Goal: Task Accomplishment & Management: Manage account settings

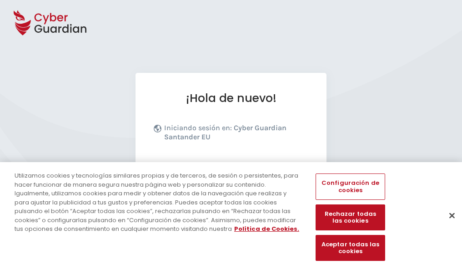
scroll to position [111, 0]
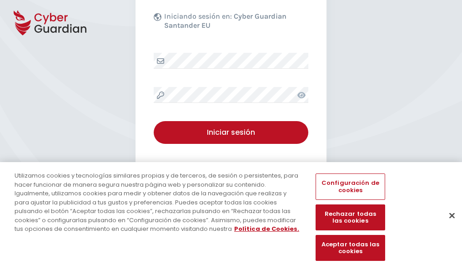
click at [448, 225] on button "Cerrar" at bounding box center [452, 215] width 20 height 20
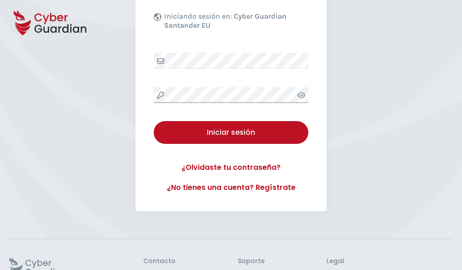
scroll to position [177, 0]
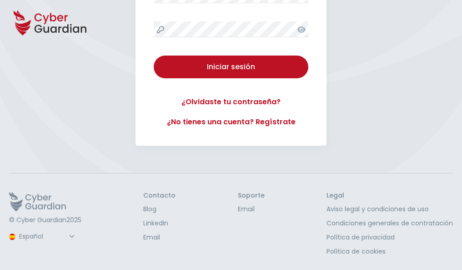
click at [154, 56] on button "Iniciar sesión" at bounding box center [231, 67] width 155 height 23
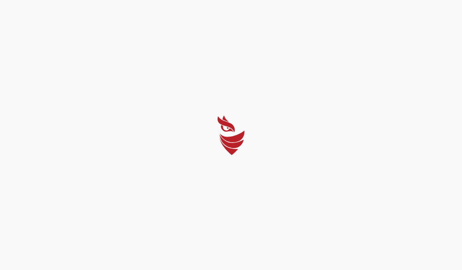
select select "English"
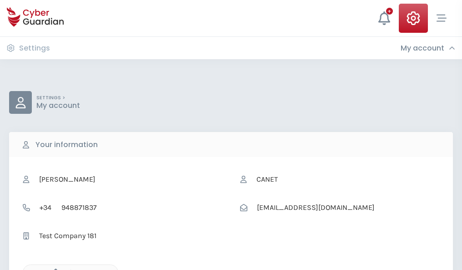
click at [53, 269] on icon "button" at bounding box center [54, 272] width 8 height 8
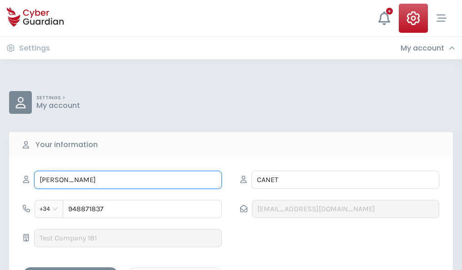
click at [128, 180] on input "ESTELA" at bounding box center [128, 180] width 188 height 18
type input "E"
type input "Yésica"
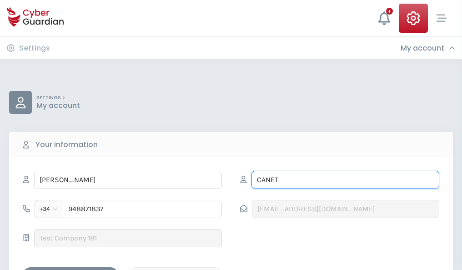
click at [345, 180] on input "CANET" at bounding box center [346, 180] width 188 height 18
type input "C"
type input "Gutierrez"
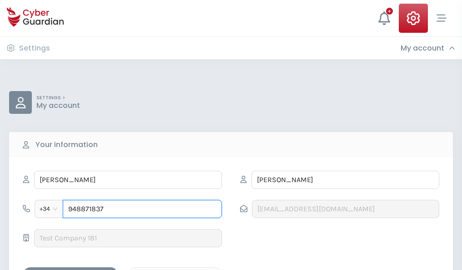
click at [142, 209] on input "948871837" at bounding box center [142, 209] width 159 height 18
type input "9"
type input "881248862"
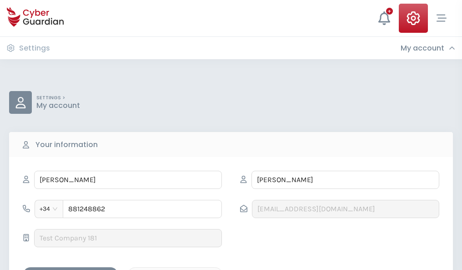
click at [71, 269] on div "Save changes" at bounding box center [71, 274] width 82 height 11
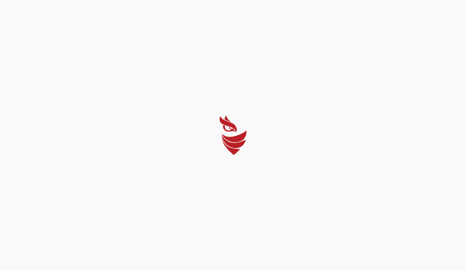
select select "English"
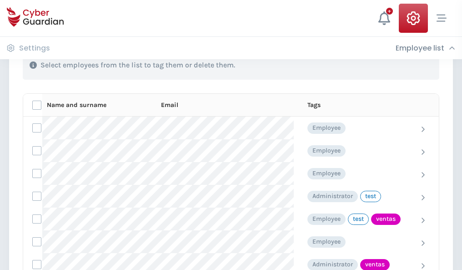
scroll to position [412, 0]
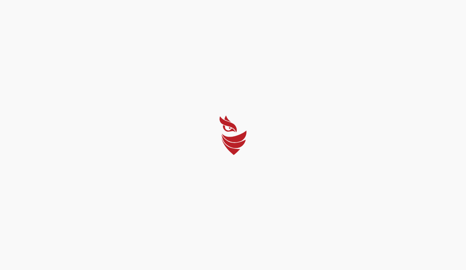
select select "English"
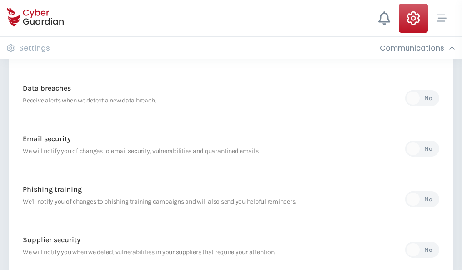
scroll to position [479, 0]
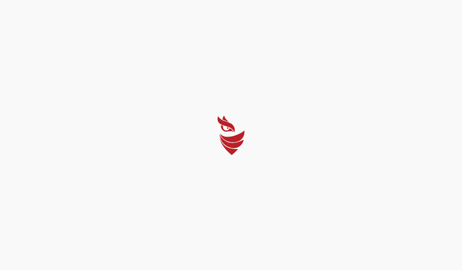
select select "English"
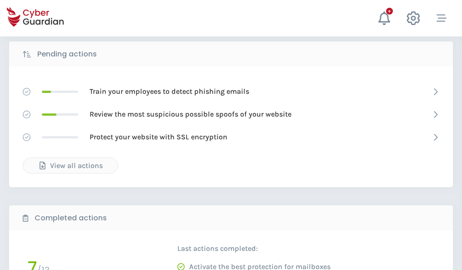
scroll to position [504, 0]
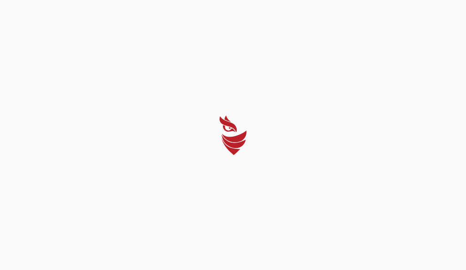
select select "English"
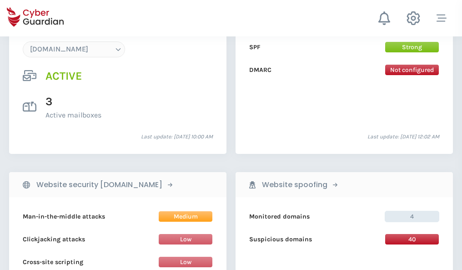
scroll to position [969, 0]
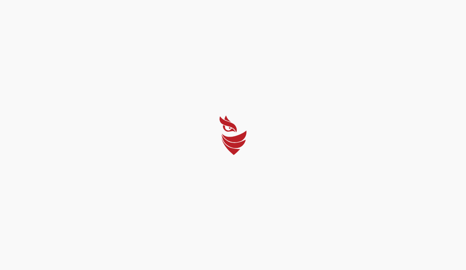
select select "English"
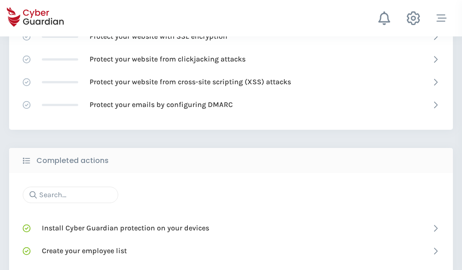
scroll to position [606, 0]
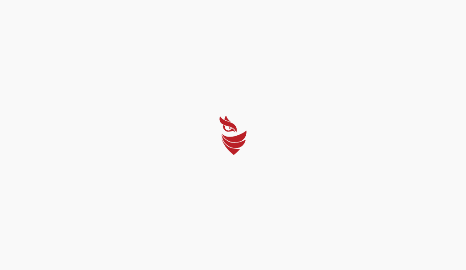
select select "English"
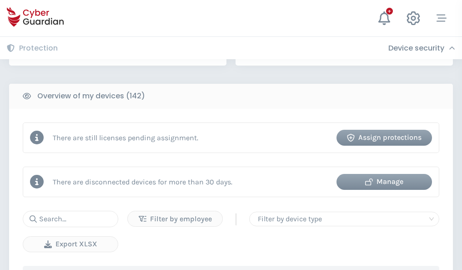
scroll to position [882, 0]
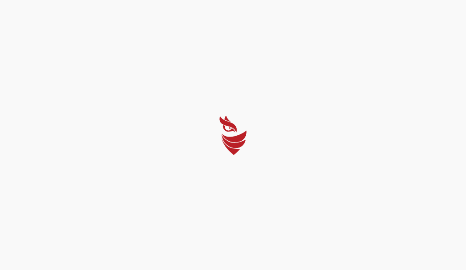
select select "English"
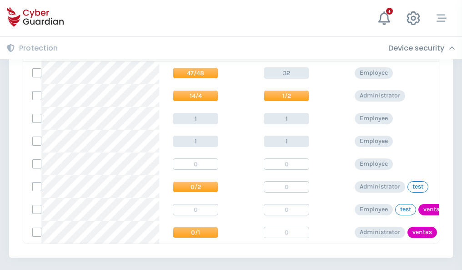
scroll to position [422, 0]
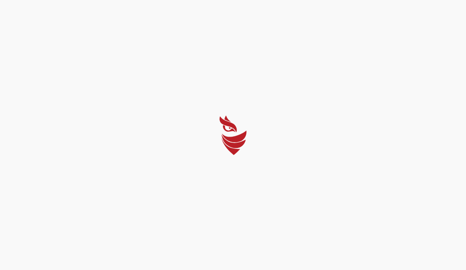
select select "English"
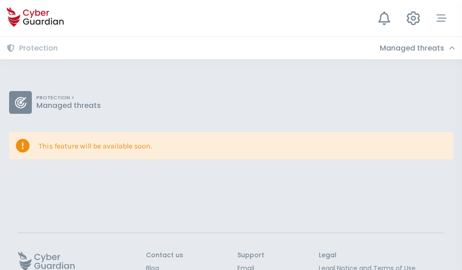
scroll to position [59, 0]
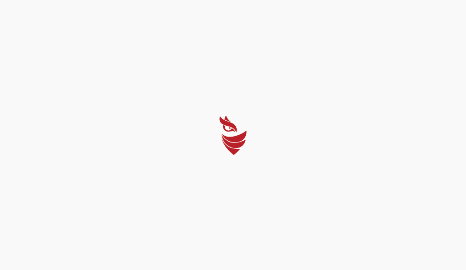
select select "English"
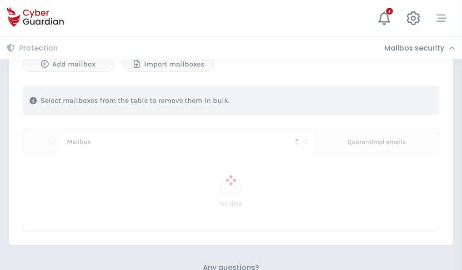
scroll to position [389, 0]
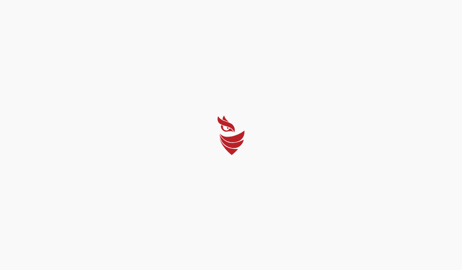
select select "English"
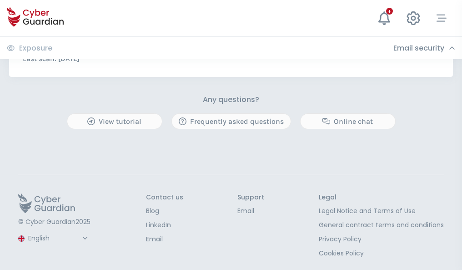
scroll to position [491, 0]
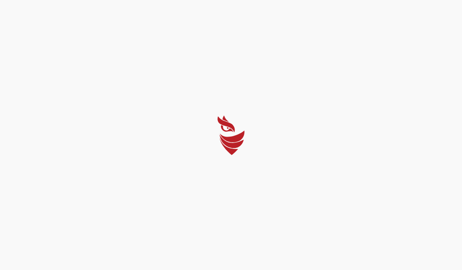
select select "English"
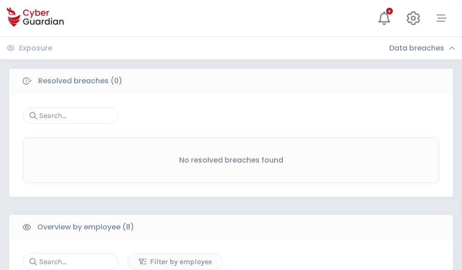
scroll to position [775, 0]
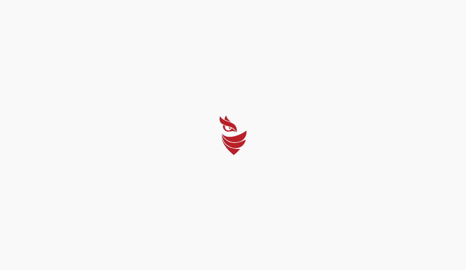
select select "English"
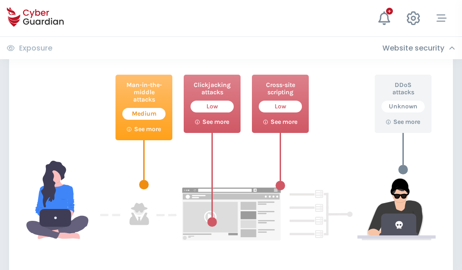
scroll to position [495, 0]
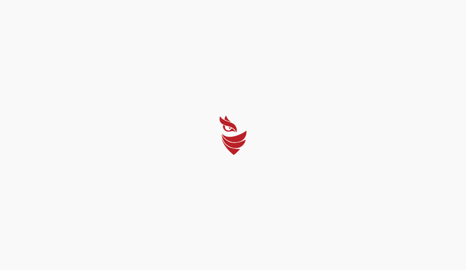
select select "English"
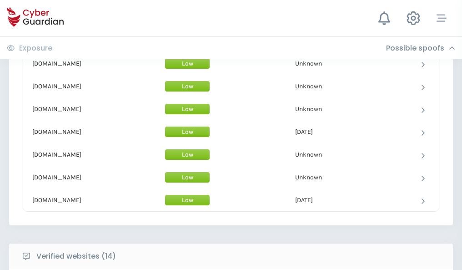
scroll to position [887, 0]
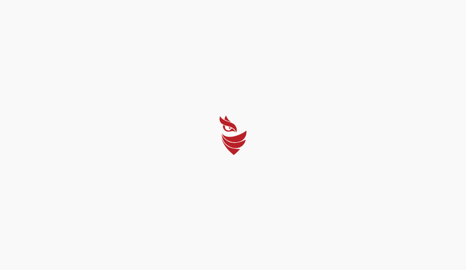
select select "English"
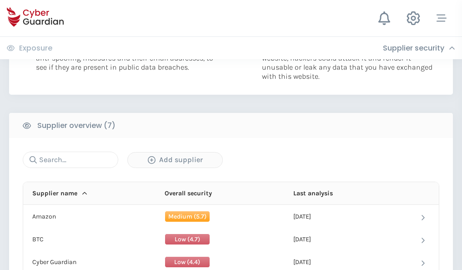
scroll to position [589, 0]
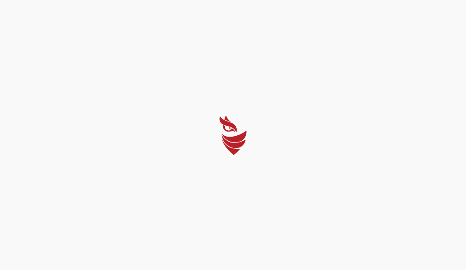
select select "English"
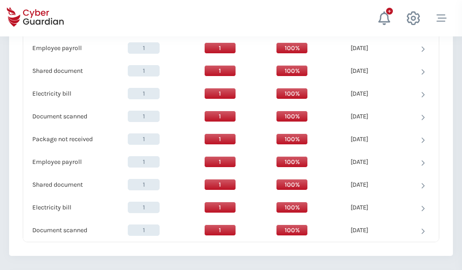
scroll to position [932, 0]
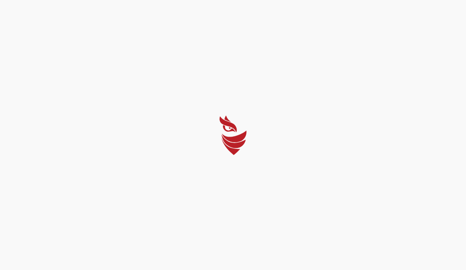
select select "English"
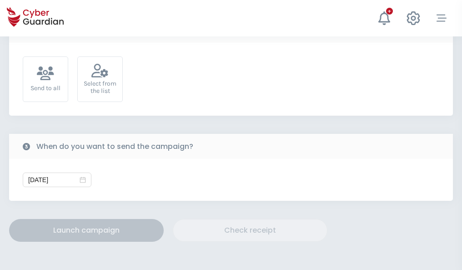
scroll to position [333, 0]
